Goal: Navigation & Orientation: Find specific page/section

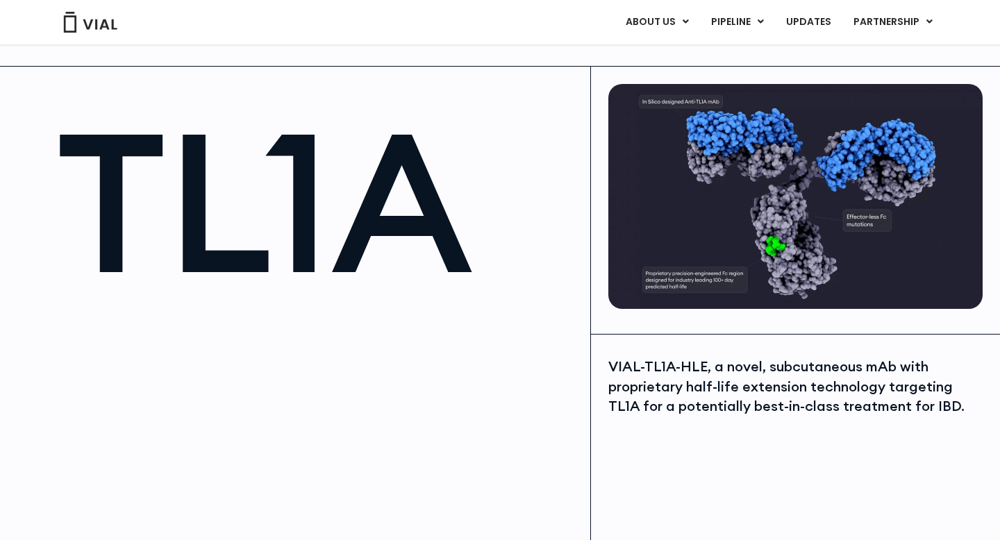
scroll to position [15, 0]
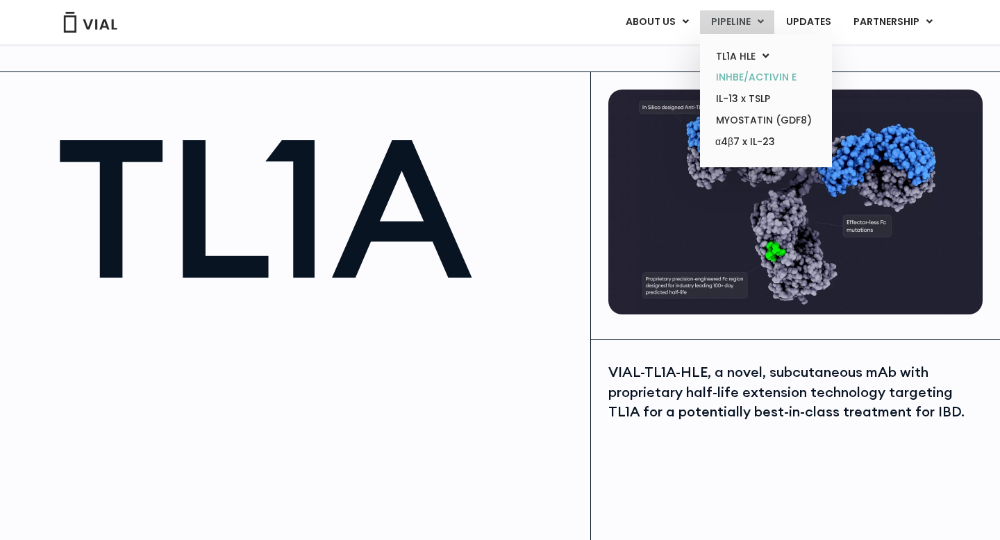
click at [745, 71] on link "INHBE/ACTIVIN E" at bounding box center [766, 78] width 122 height 22
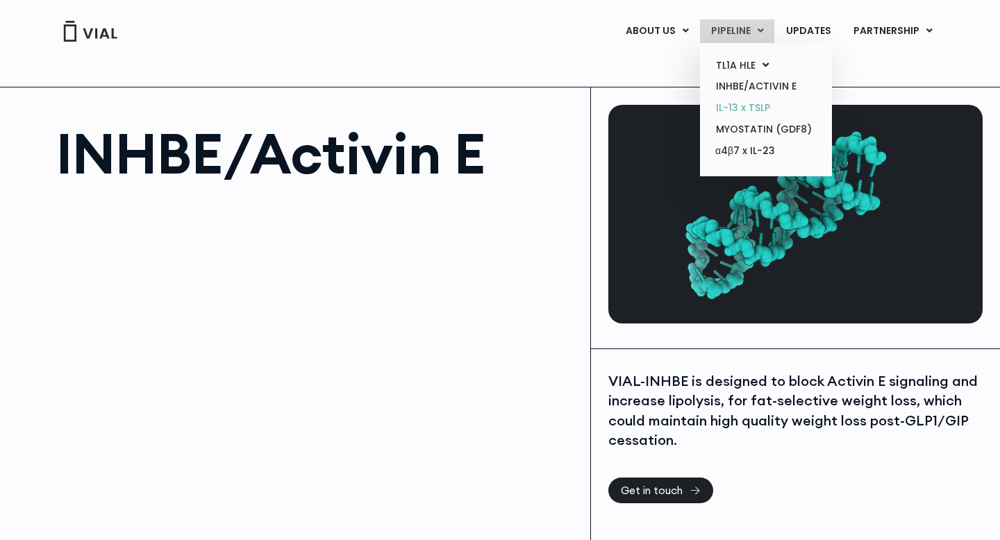
click at [732, 106] on link "IL-13 x TSLP" at bounding box center [766, 108] width 122 height 22
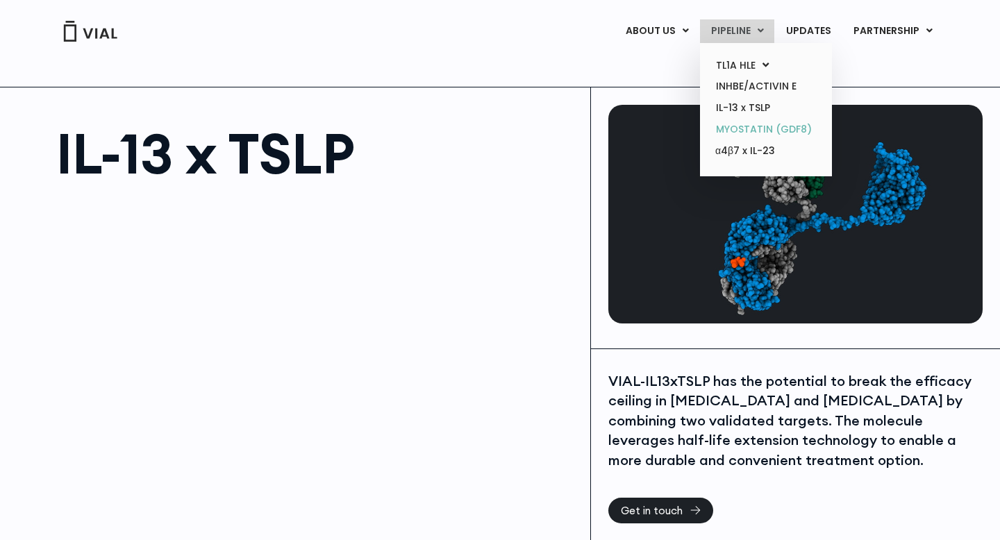
click at [741, 128] on link "MYOSTATIN (GDF8)" at bounding box center [766, 130] width 122 height 22
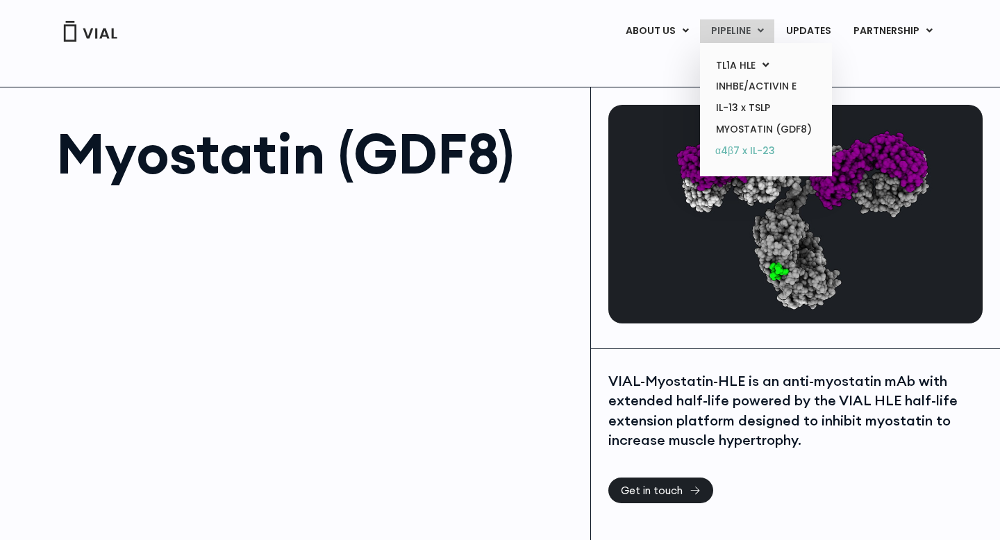
click at [730, 151] on link "α4β7 x IL-23" at bounding box center [766, 151] width 122 height 22
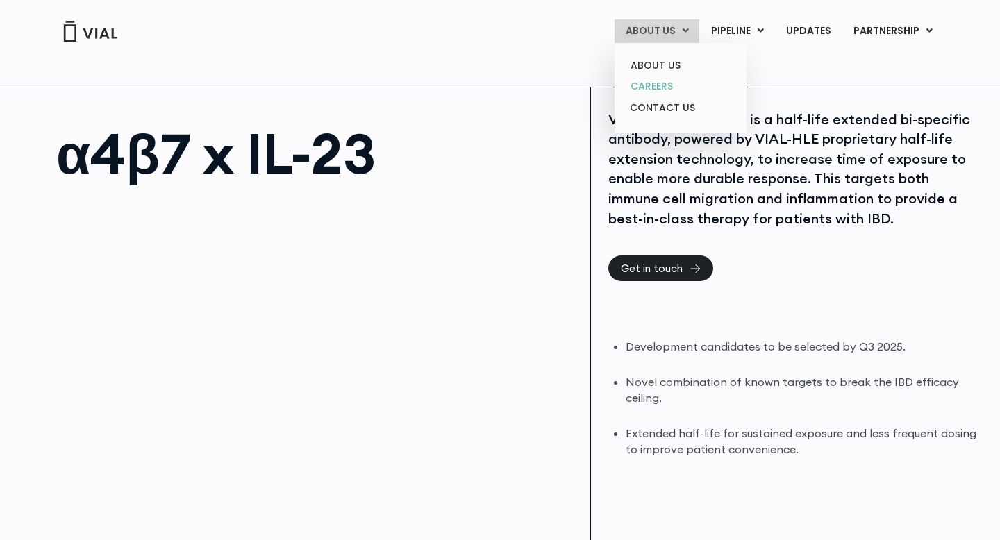
click at [661, 83] on link "CAREERS" at bounding box center [681, 87] width 122 height 22
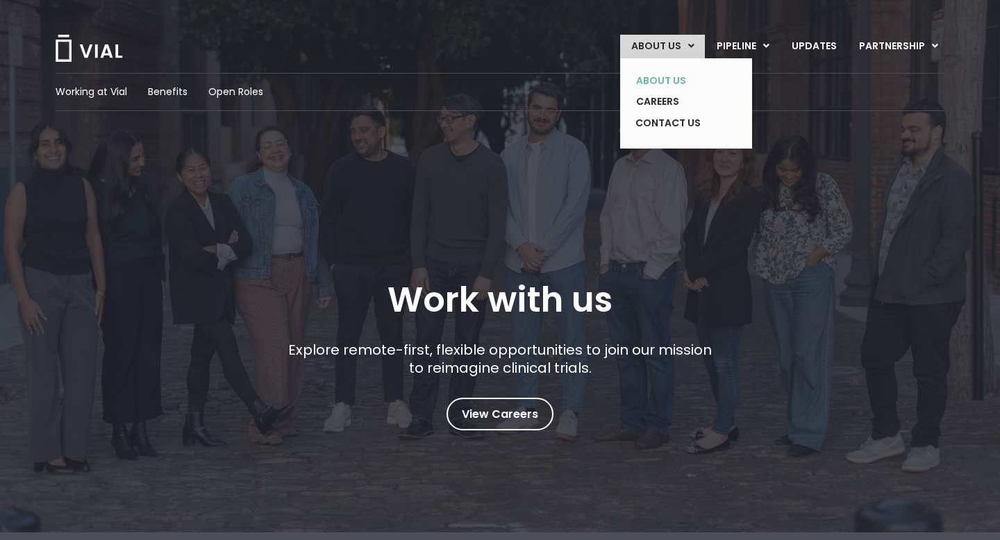
click at [675, 80] on link "ABOUT US" at bounding box center [675, 81] width 101 height 22
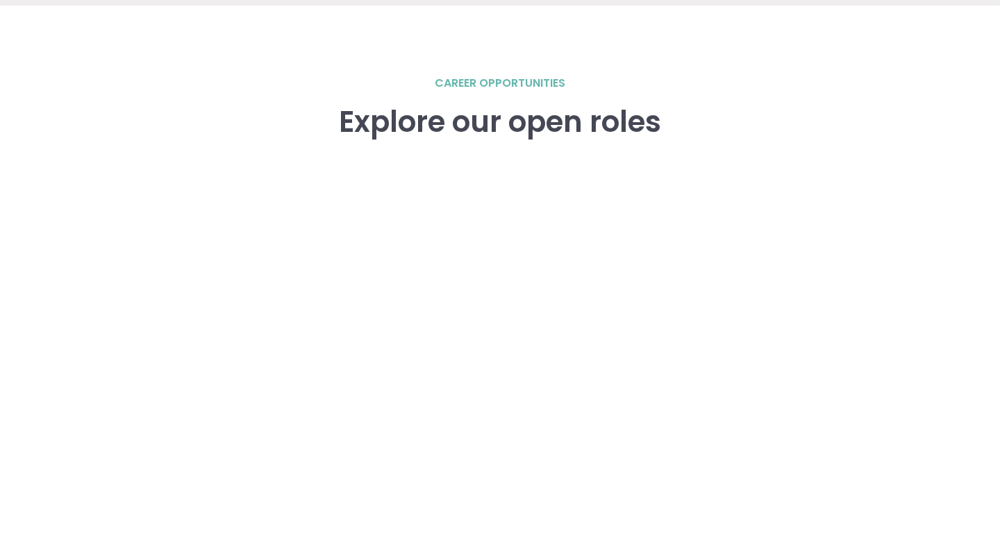
scroll to position [1922, 0]
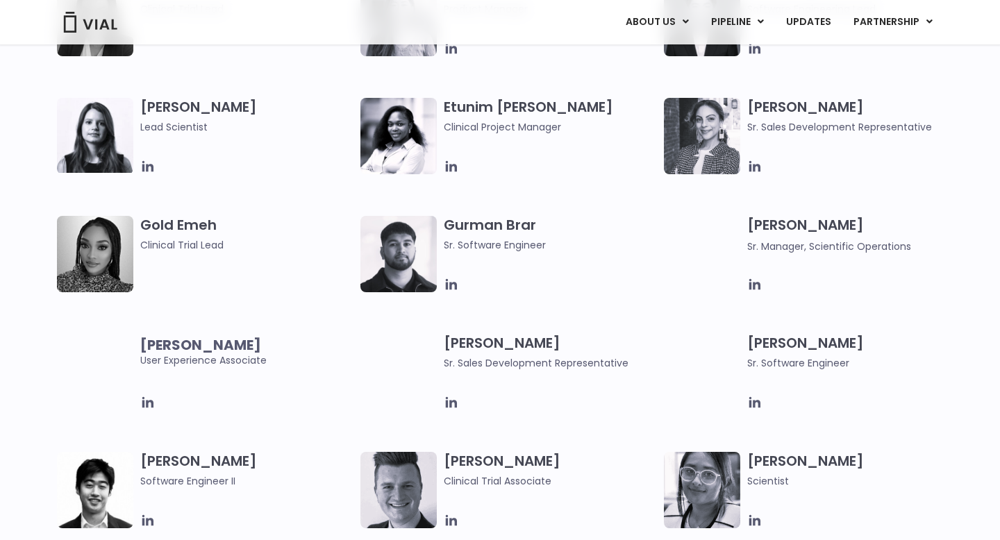
scroll to position [1306, 0]
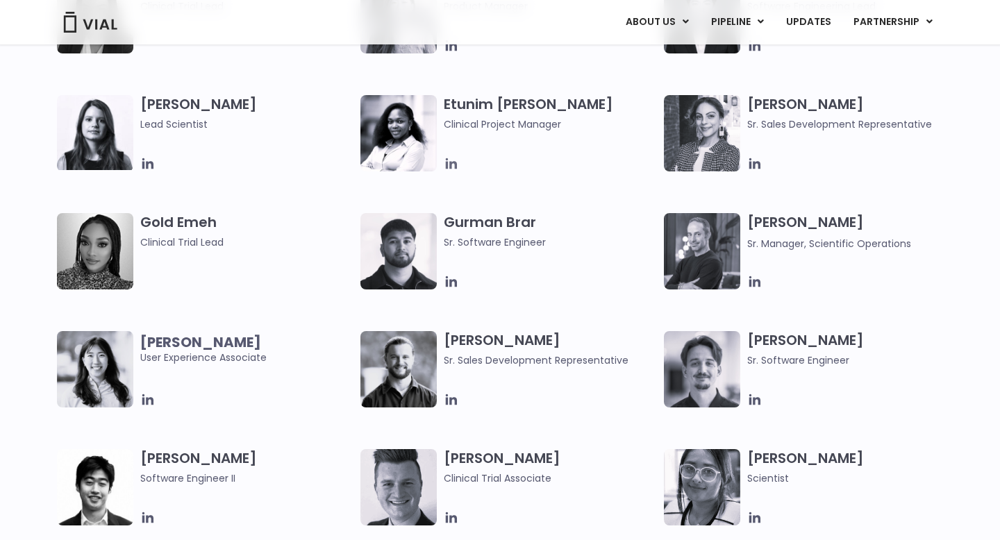
click at [452, 169] on icon at bounding box center [451, 163] width 15 height 15
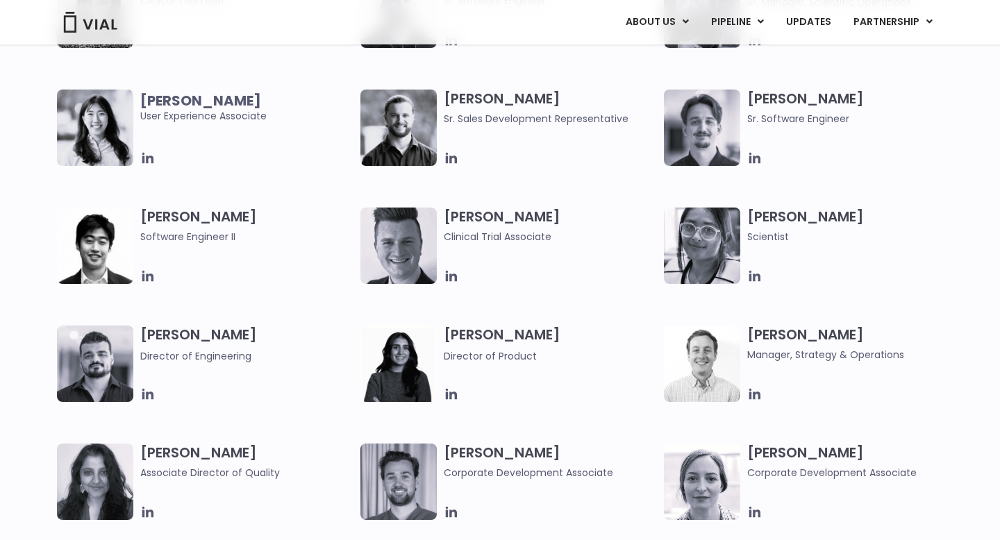
scroll to position [1549, 0]
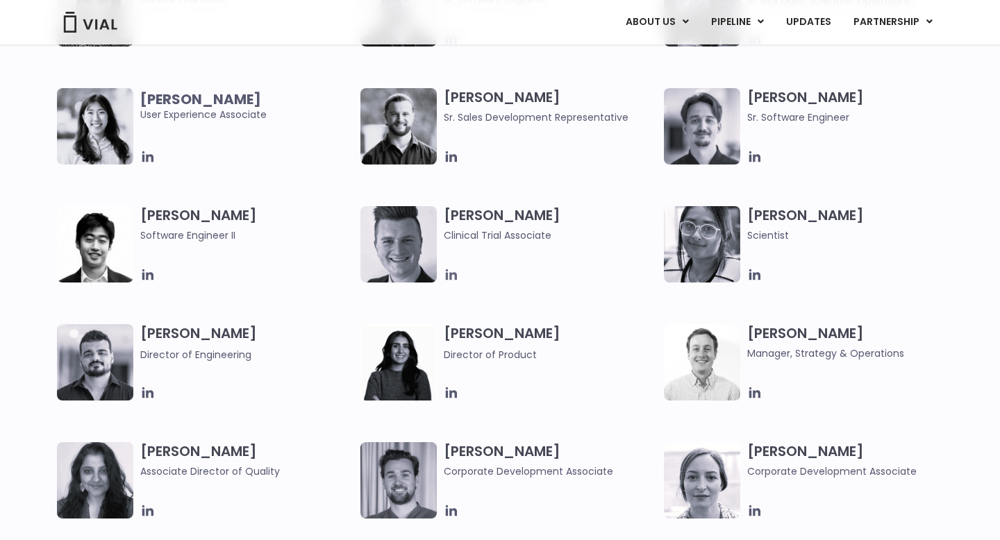
click at [454, 276] on icon at bounding box center [451, 274] width 15 height 15
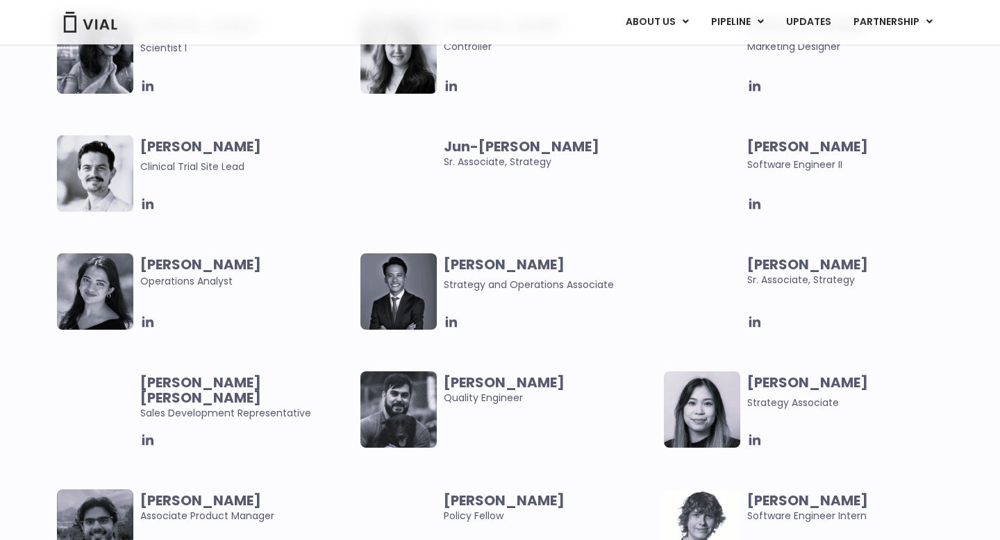
scroll to position [2565, 0]
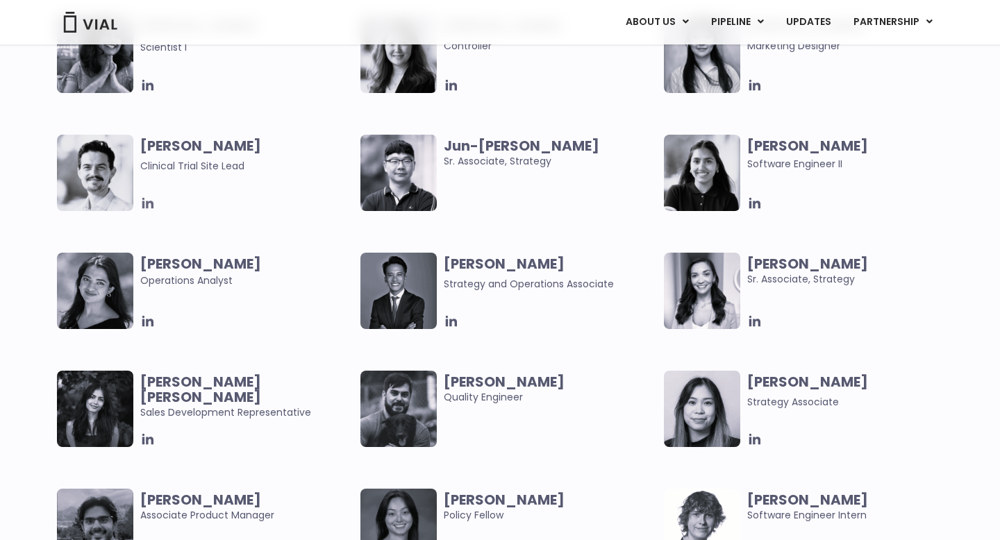
click at [151, 206] on icon at bounding box center [147, 203] width 15 height 15
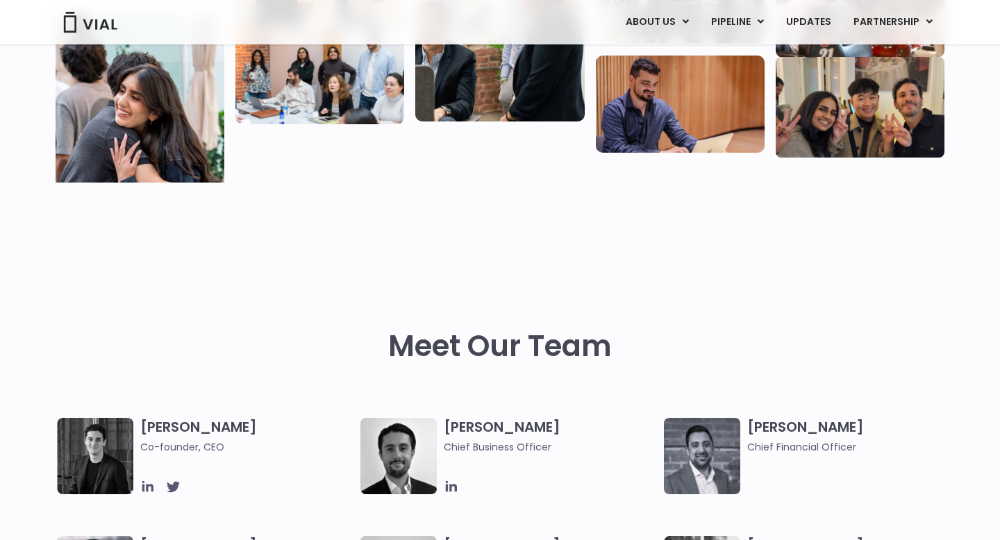
scroll to position [0, 0]
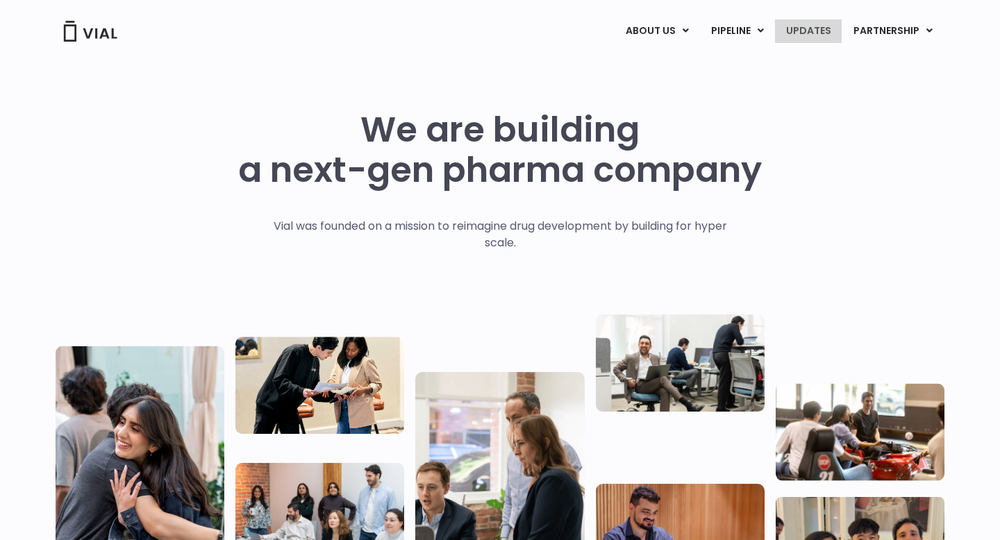
click at [808, 24] on link "UPDATES" at bounding box center [808, 31] width 67 height 24
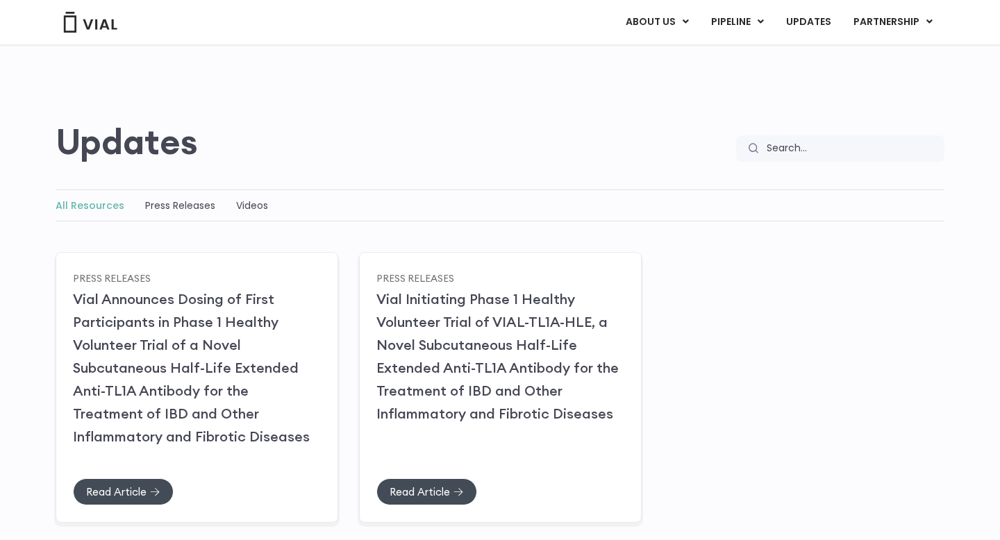
scroll to position [52, 0]
